Goal: Find specific page/section: Find specific page/section

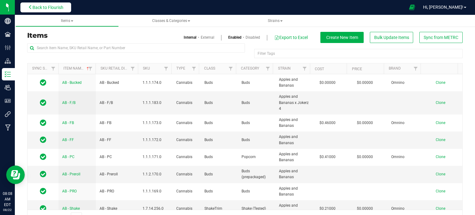
click at [58, 6] on span "Back to Flourish" at bounding box center [47, 7] width 31 height 5
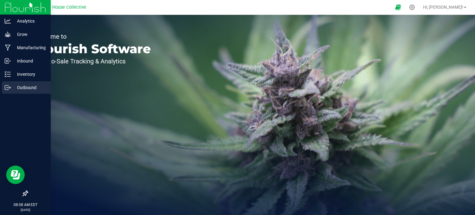
click at [10, 85] on icon at bounding box center [8, 87] width 6 height 6
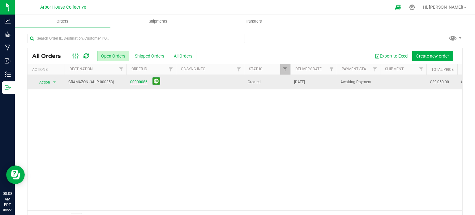
click at [135, 83] on link "00000086" at bounding box center [138, 82] width 17 height 6
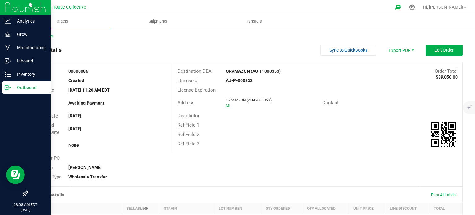
click at [19, 87] on p "Outbound" at bounding box center [29, 87] width 37 height 7
